Goal: Find specific page/section

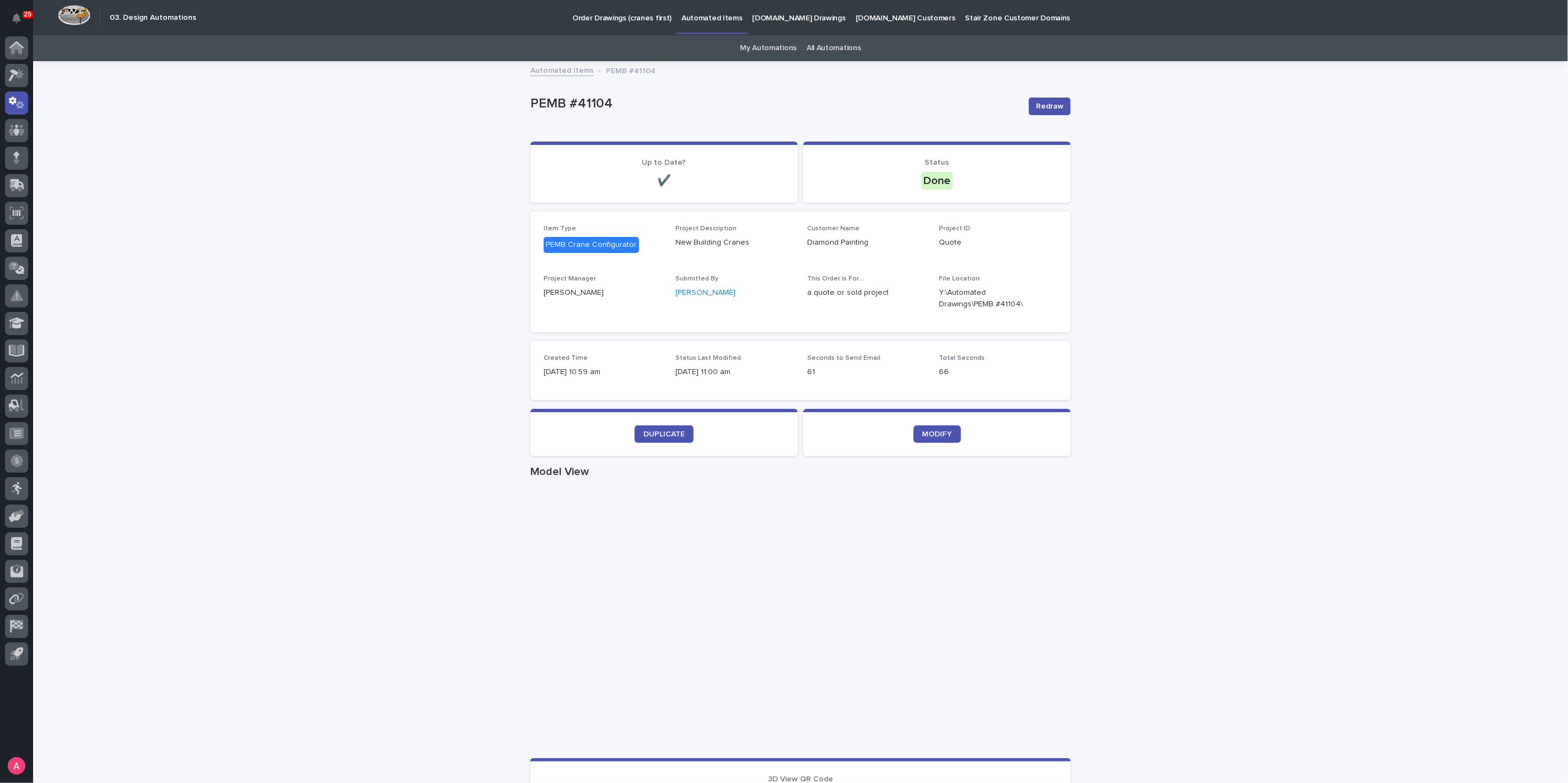
click at [450, 309] on div "Loading... Saving… Loading... Saving… PEMB #41104 Redraw PEMB #41104 Redraw Sor…" at bounding box center [801, 638] width 1535 height 1152
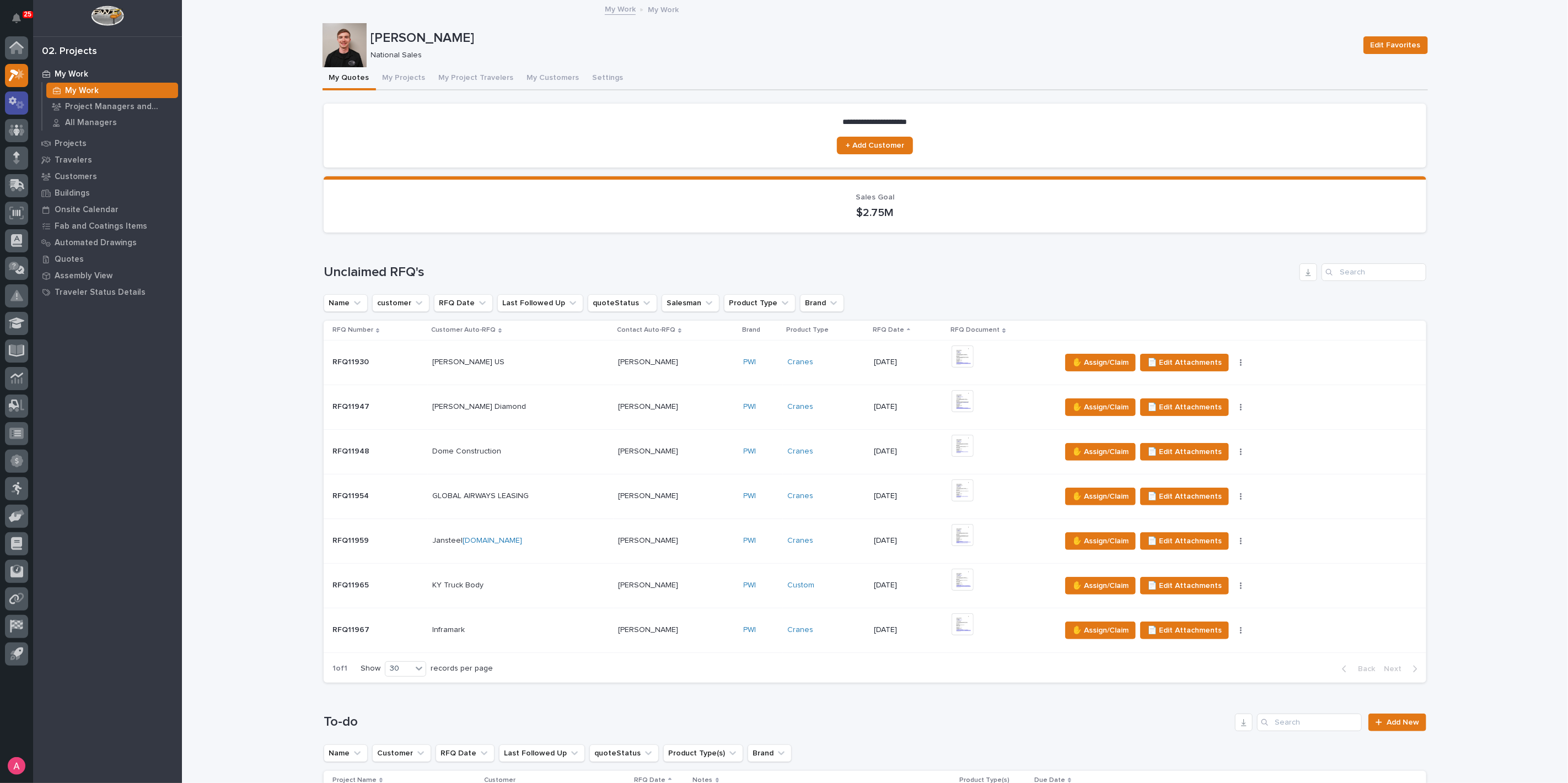
click at [18, 100] on icon at bounding box center [17, 103] width 16 height 13
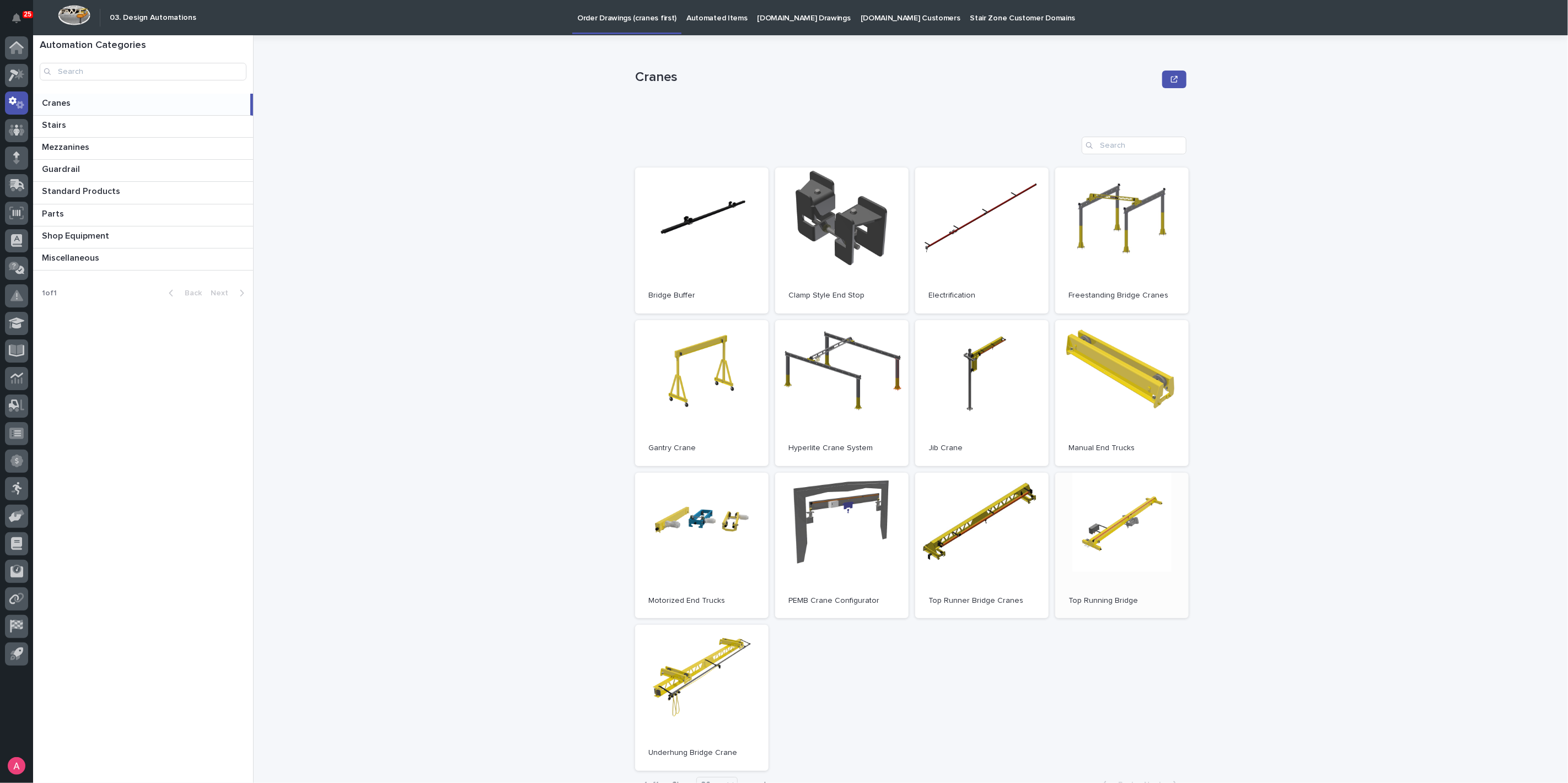
click at [1112, 542] on span "Open" at bounding box center [1122, 545] width 20 height 8
